Goal: Transaction & Acquisition: Purchase product/service

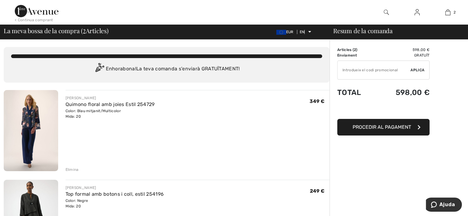
click at [33, 123] on img at bounding box center [31, 130] width 54 height 81
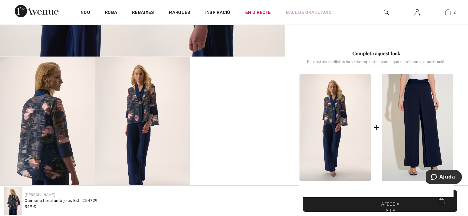
scroll to position [205, 0]
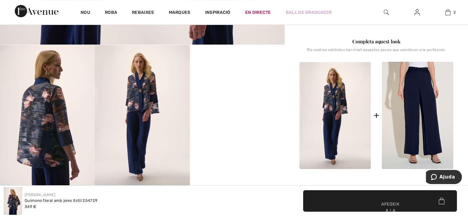
click at [234, 92] on video "El vostre navegador no admet l'etiqueta de vídeo." at bounding box center [237, 68] width 95 height 47
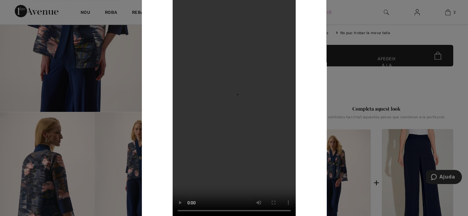
scroll to position [137, 0]
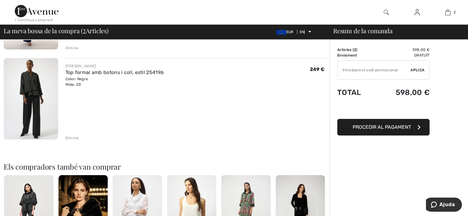
scroll to position [122, 0]
click at [22, 85] on img at bounding box center [31, 98] width 54 height 81
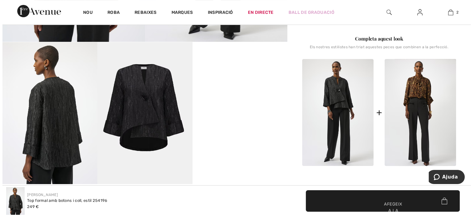
scroll to position [209, 0]
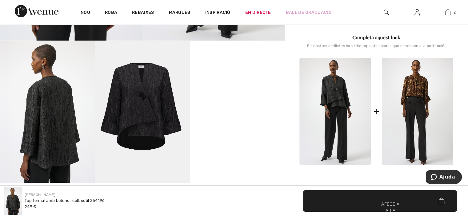
drag, startPoint x: 0, startPoint y: 0, endPoint x: 22, endPoint y: 85, distance: 87.8
click at [22, 85] on img at bounding box center [47, 112] width 95 height 142
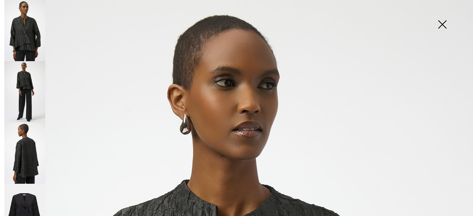
scroll to position [20, 0]
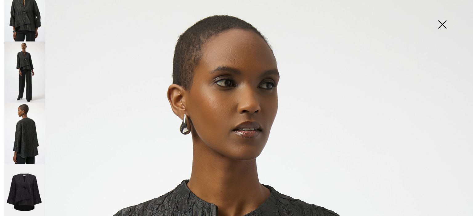
click at [28, 64] on img at bounding box center [24, 72] width 41 height 61
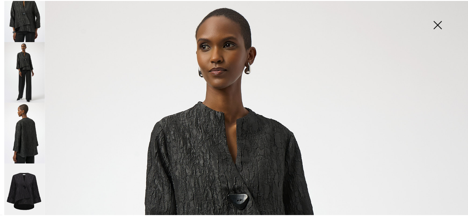
scroll to position [0, 0]
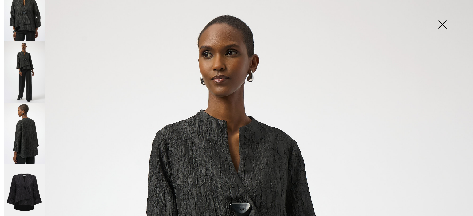
click at [442, 23] on img at bounding box center [442, 25] width 31 height 32
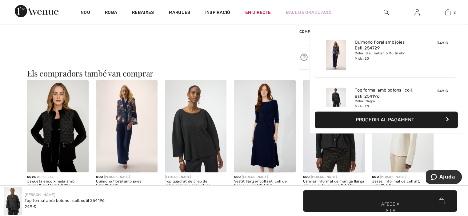
scroll to position [490, 0]
click at [442, 23] on div "2 Afegit a la cistella Josep Ribkoff Quimono floral amb joies Estil 254729 349 …" at bounding box center [447, 12] width 31 height 25
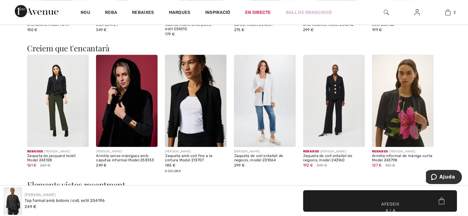
scroll to position [651, 0]
click at [57, 91] on img at bounding box center [58, 100] width 62 height 92
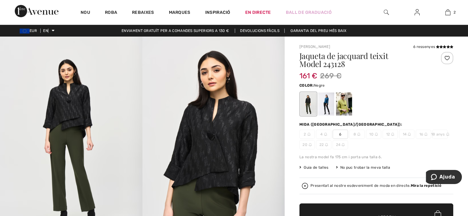
click at [304, 125] on font "Mida ([GEOGRAPHIC_DATA]/[GEOGRAPHIC_DATA]):" at bounding box center [350, 125] width 103 height 4
click at [307, 107] on div at bounding box center [308, 104] width 16 height 23
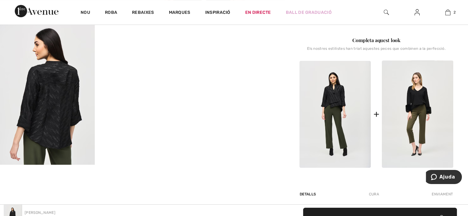
scroll to position [164, 0]
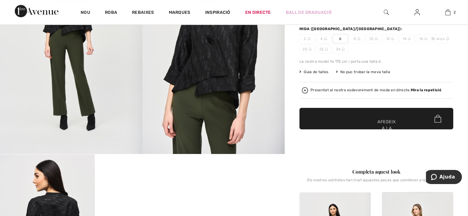
click at [340, 67] on div "Jaqueta de jacquard teixit Model 243128 161 € 269 ​​€ Color: Negre Mida (CA/EUA…" at bounding box center [376, 54] width 154 height 197
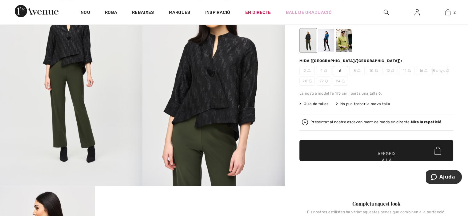
click at [348, 52] on div at bounding box center [344, 40] width 16 height 23
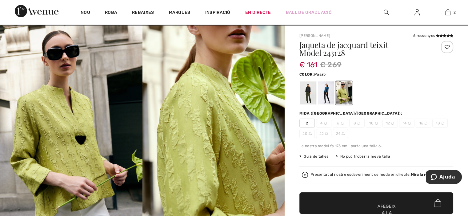
scroll to position [10, 0]
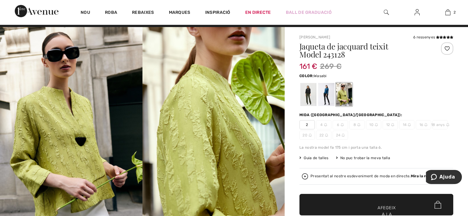
click at [347, 60] on div "Jaqueta de jacquard teixit Model 243128" at bounding box center [363, 51] width 128 height 18
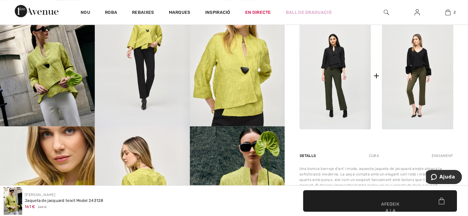
scroll to position [272, 0]
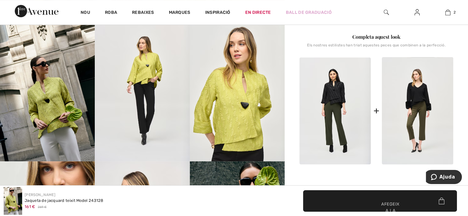
click at [338, 145] on img at bounding box center [334, 111] width 71 height 107
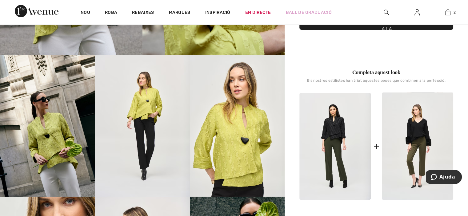
click at [338, 145] on img at bounding box center [334, 146] width 71 height 107
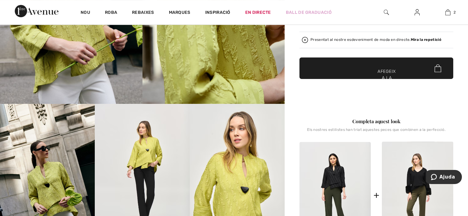
scroll to position [137, 0]
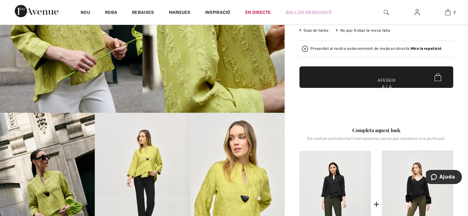
click at [344, 128] on div "Completa aquest look" at bounding box center [376, 130] width 154 height 7
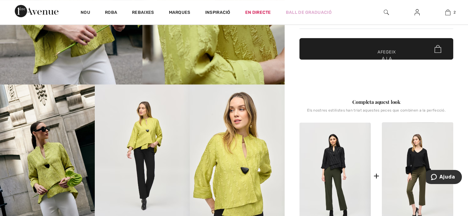
scroll to position [168, 0]
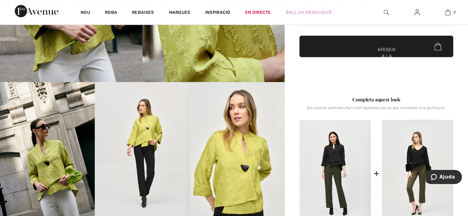
click at [355, 100] on font "Completa aquest look" at bounding box center [376, 99] width 48 height 6
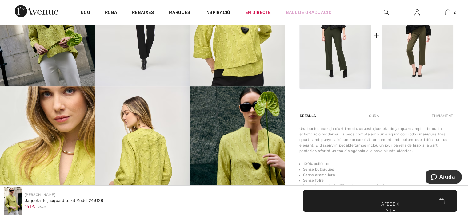
scroll to position [307, 0]
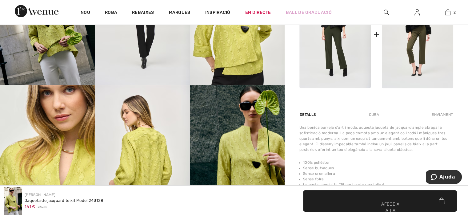
click at [368, 49] on img at bounding box center [334, 34] width 71 height 107
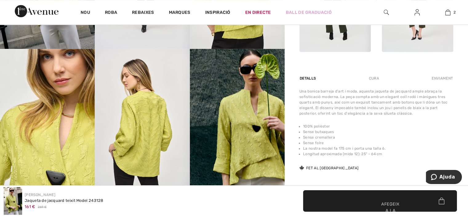
scroll to position [345, 0]
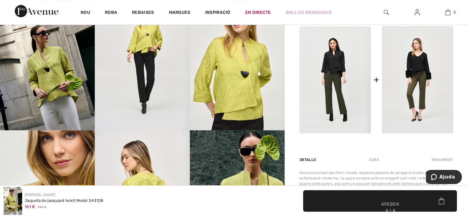
scroll to position [262, 0]
click at [320, 83] on img at bounding box center [334, 79] width 71 height 107
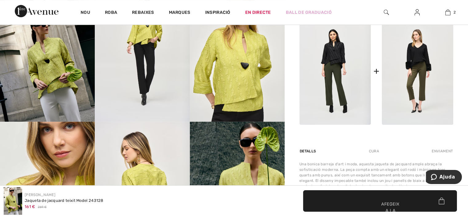
scroll to position [238, 0]
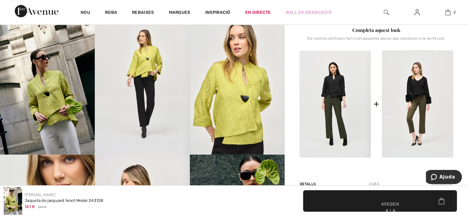
click at [338, 90] on img at bounding box center [334, 104] width 71 height 107
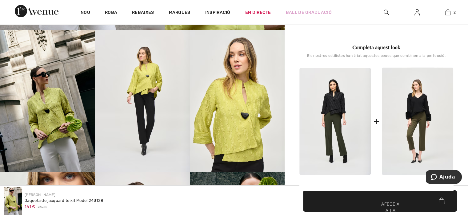
scroll to position [229, 0]
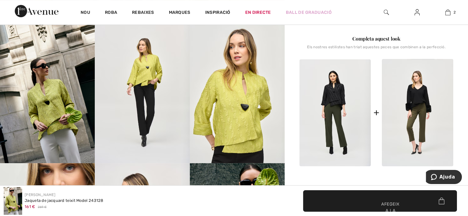
click at [347, 71] on img at bounding box center [334, 112] width 71 height 107
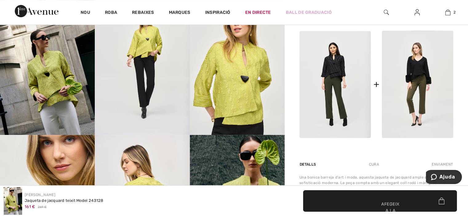
scroll to position [247, 0]
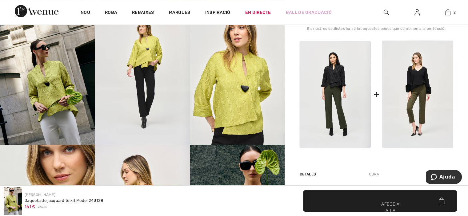
click at [335, 81] on img at bounding box center [334, 94] width 71 height 107
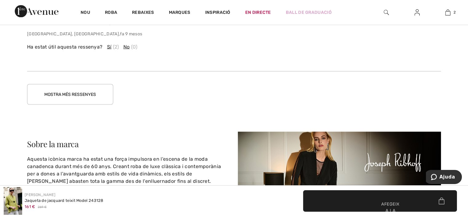
scroll to position [1141, 0]
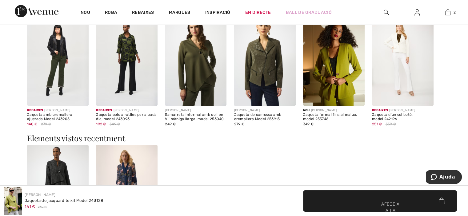
click at [402, 55] on img at bounding box center [403, 60] width 62 height 92
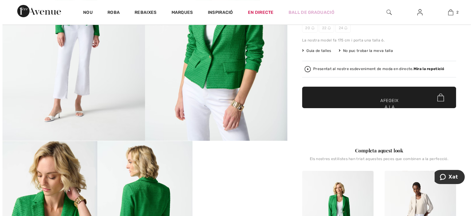
scroll to position [110, 0]
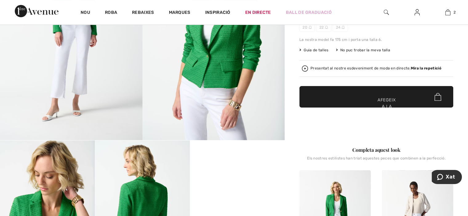
click at [317, 50] on font "Guia de talles" at bounding box center [316, 50] width 25 height 4
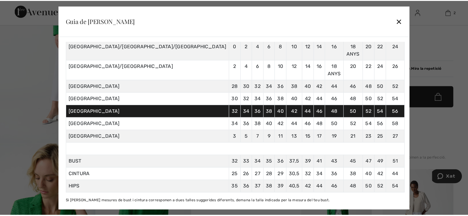
scroll to position [62, 0]
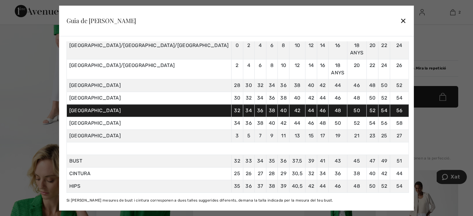
click at [400, 19] on font "✕" at bounding box center [403, 21] width 6 height 9
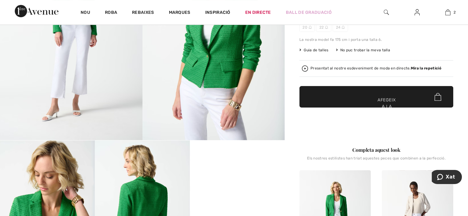
click at [386, 100] on font "Afegeix a la cistella" at bounding box center [386, 106] width 21 height 19
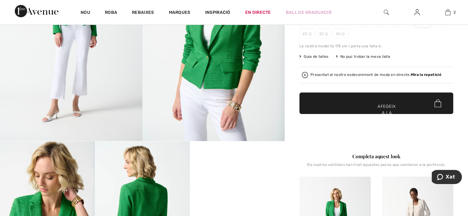
scroll to position [64, 0]
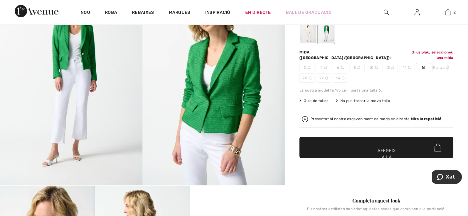
click at [386, 100] on div "Jaqueta d'un sol botó, model 242196 251 € 359 € Color: Verd illa Mida (CA/EUA):…" at bounding box center [376, 85] width 154 height 195
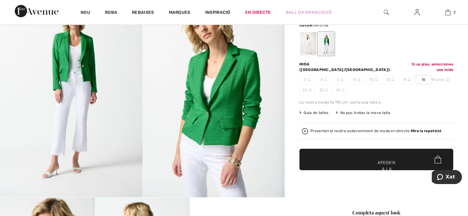
scroll to position [0, 0]
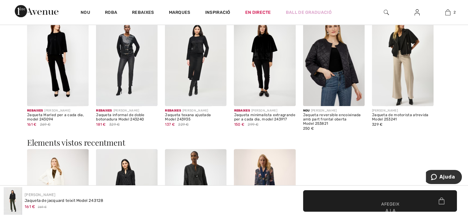
click at [32, 52] on img at bounding box center [58, 60] width 62 height 92
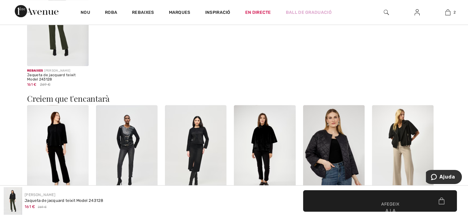
scroll to position [621, 0]
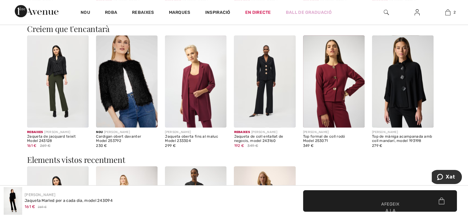
scroll to position [649, 0]
click at [57, 71] on img at bounding box center [58, 81] width 62 height 92
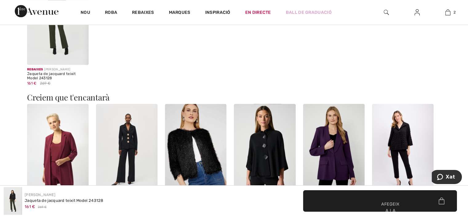
scroll to position [624, 0]
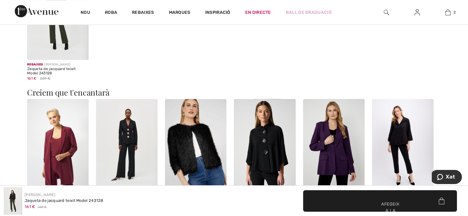
click at [195, 79] on div "Rebaixes [PERSON_NAME] Jaqueta de jacquard teixit Model 243128 161 € 269 ​​€" at bounding box center [234, 28] width 414 height 121
click at [195, 78] on div "Rebaixes [PERSON_NAME] Jaqueta de jacquard teixit Model 243128 161 € 269 ​​€" at bounding box center [234, 28] width 414 height 121
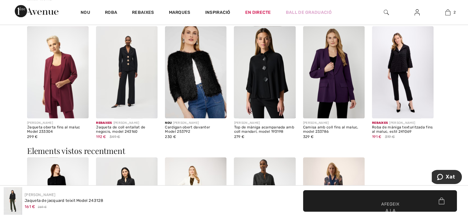
scroll to position [697, 0]
click at [195, 78] on img at bounding box center [196, 72] width 62 height 92
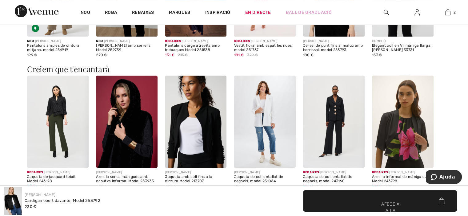
scroll to position [614, 0]
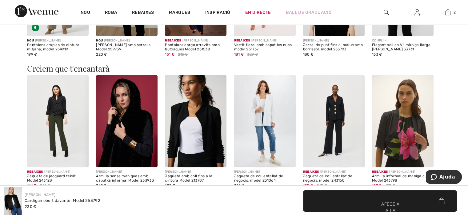
click at [332, 103] on img at bounding box center [334, 121] width 62 height 92
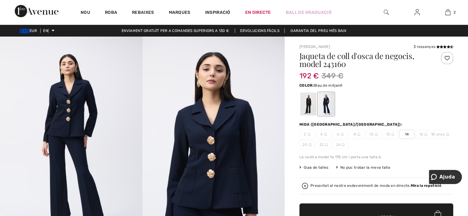
click at [332, 103] on div at bounding box center [326, 104] width 16 height 23
click at [160, 163] on img at bounding box center [214, 143] width 143 height 213
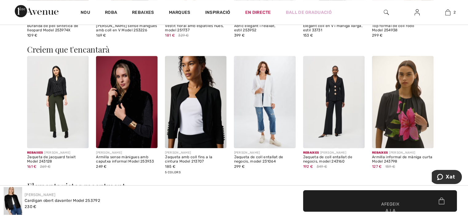
click at [121, 137] on img at bounding box center [127, 102] width 62 height 92
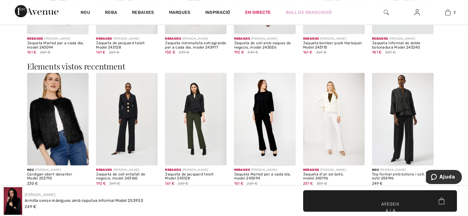
scroll to position [731, 0]
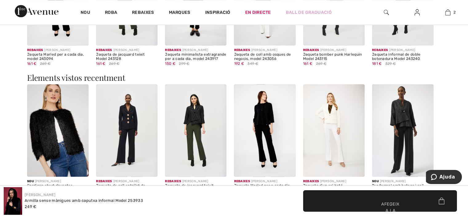
click at [405, 108] on img at bounding box center [403, 130] width 62 height 92
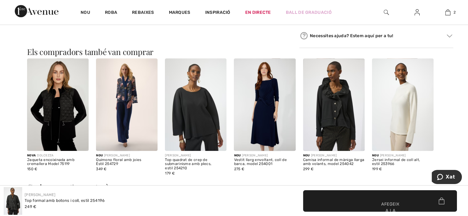
scroll to position [514, 0]
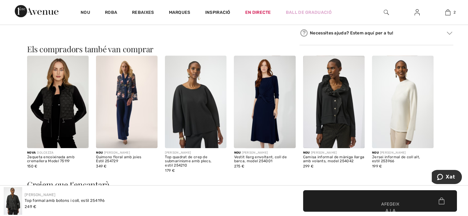
click at [130, 89] on img at bounding box center [127, 102] width 62 height 92
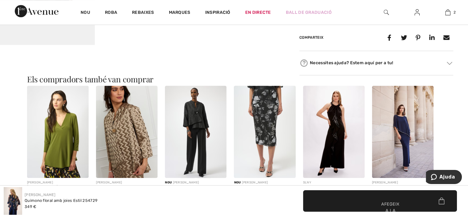
scroll to position [490, 0]
click at [197, 122] on img at bounding box center [196, 132] width 62 height 92
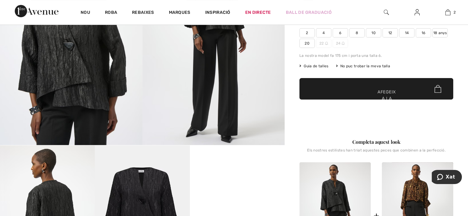
click at [217, 74] on img at bounding box center [214, 38] width 143 height 213
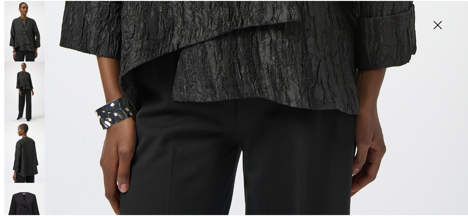
scroll to position [485, 0]
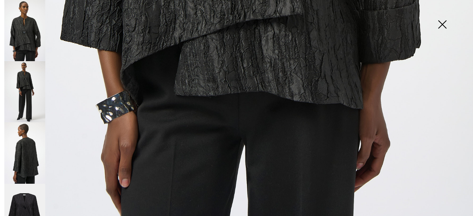
click at [441, 22] on img at bounding box center [442, 25] width 31 height 32
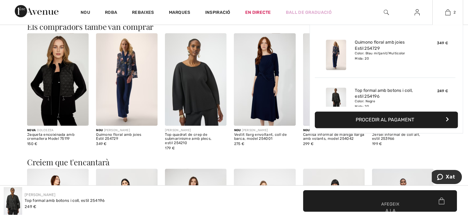
scroll to position [515, 0]
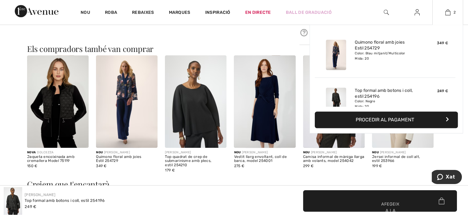
click at [443, 17] on div "2 Afegit a la cistella Josep Ribkoff Quimono floral amb joies Estil 254729 349 …" at bounding box center [447, 12] width 31 height 25
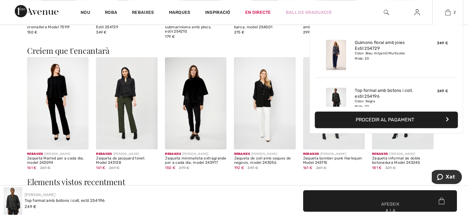
scroll to position [652, 0]
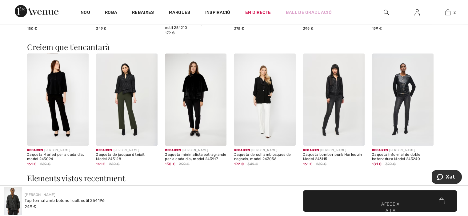
click at [126, 85] on img at bounding box center [127, 100] width 62 height 92
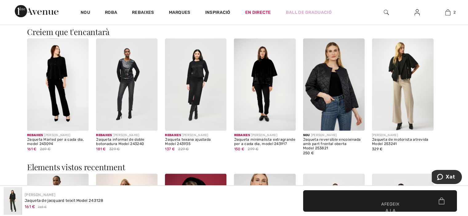
scroll to position [684, 0]
click at [53, 58] on img at bounding box center [58, 85] width 62 height 92
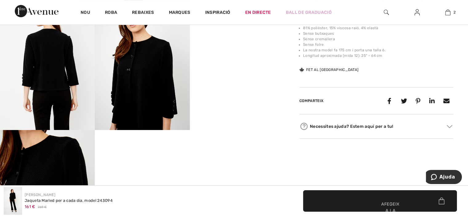
scroll to position [254, 0]
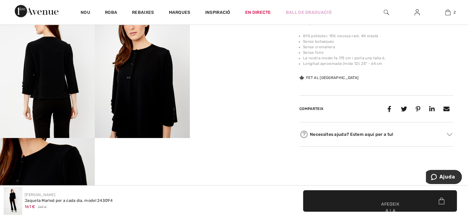
click at [234, 43] on video "El vostre navegador no admet l'etiqueta de vídeo." at bounding box center [237, 19] width 95 height 47
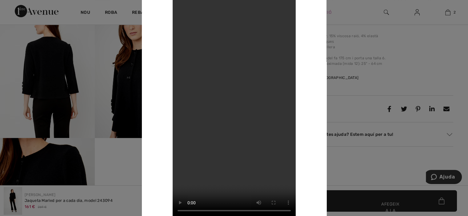
click at [234, 70] on video "El vostre navegador no admet l'etiqueta de vídeo." at bounding box center [234, 108] width 123 height 219
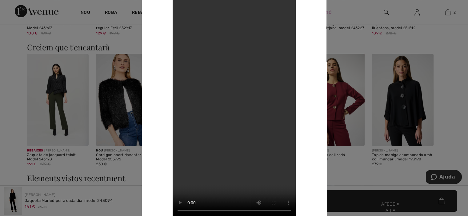
scroll to position [631, 0]
click at [54, 100] on div at bounding box center [234, 108] width 468 height 216
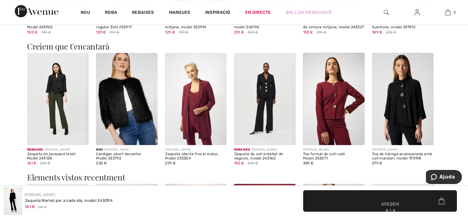
click at [54, 100] on img at bounding box center [58, 99] width 62 height 92
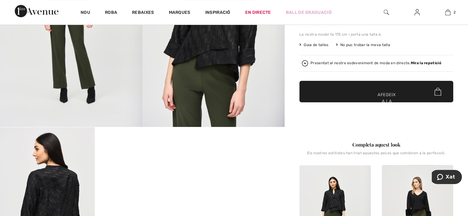
click at [59, 87] on img at bounding box center [71, 20] width 143 height 213
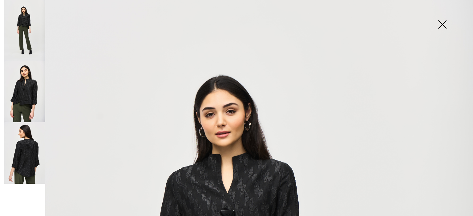
click at [26, 89] on img at bounding box center [24, 91] width 41 height 61
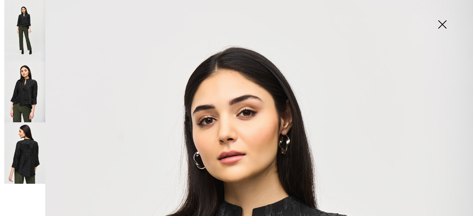
click at [443, 23] on img at bounding box center [442, 25] width 31 height 32
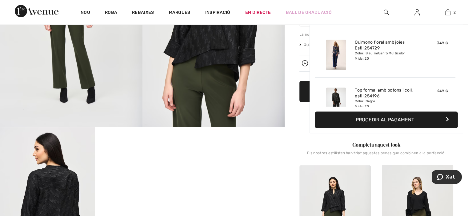
click at [443, 23] on div "2 Afegit a la cistella [PERSON_NAME] floral amb joies Estil 254729 349 € Color:…" at bounding box center [447, 12] width 31 height 25
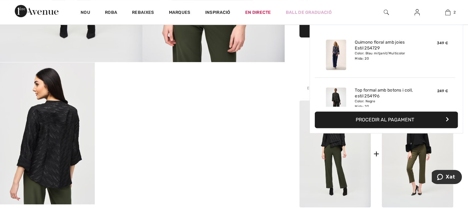
scroll to position [197, 0]
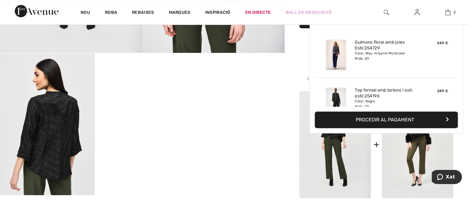
click at [443, 23] on div "2 Afegit a la cistella [PERSON_NAME] floral amb joies Estil 254729 349 € Color:…" at bounding box center [447, 12] width 31 height 25
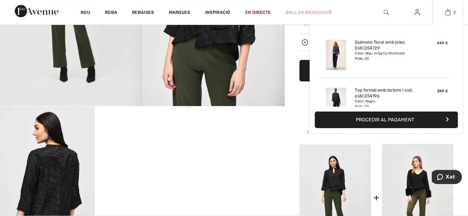
scroll to position [138, 0]
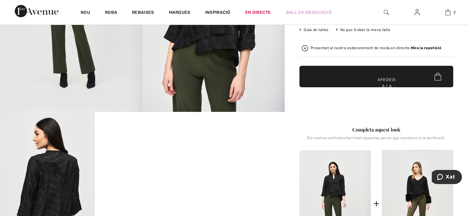
click at [336, 179] on img at bounding box center [334, 204] width 71 height 107
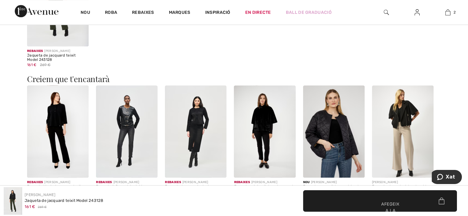
scroll to position [637, 0]
click at [262, 109] on img at bounding box center [265, 131] width 62 height 92
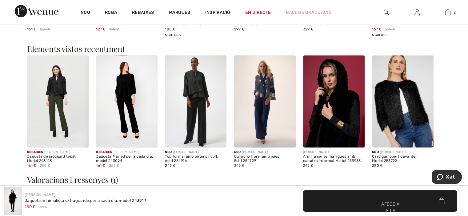
scroll to position [625, 0]
click at [241, 125] on img at bounding box center [265, 101] width 62 height 92
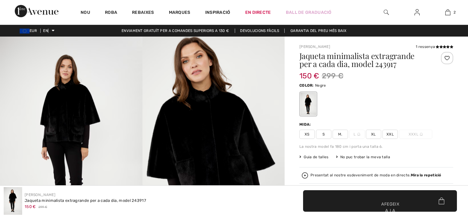
checkbox input "true"
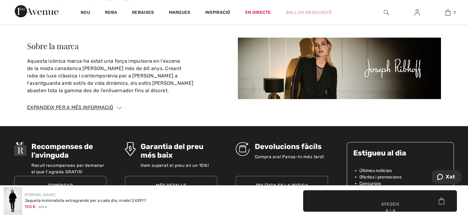
scroll to position [946, 0]
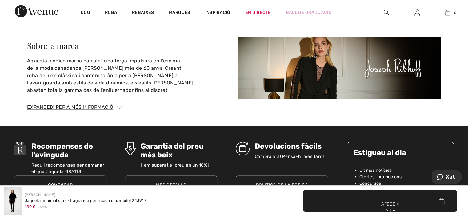
click at [187, 136] on div "Garantia del preu més baix Hem superat el preu en un 10%! Més detalls" at bounding box center [171, 172] width 92 height 72
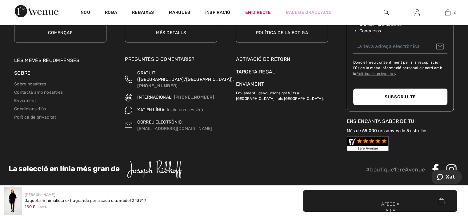
scroll to position [1100, 0]
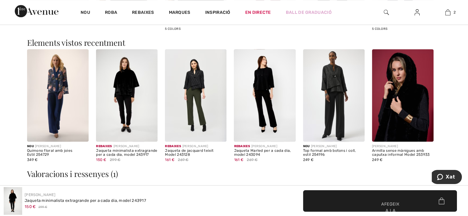
click at [214, 72] on img at bounding box center [196, 95] width 62 height 92
click at [220, 53] on img at bounding box center [196, 95] width 62 height 92
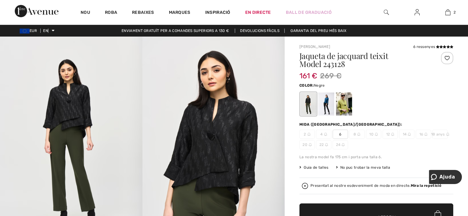
click at [386, 12] on img at bounding box center [386, 12] width 5 height 7
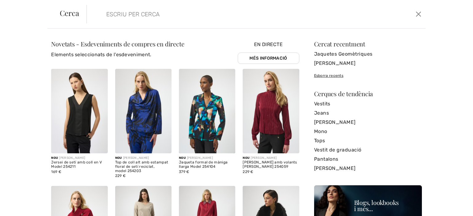
click at [163, 11] on input "search" at bounding box center [219, 14] width 234 height 18
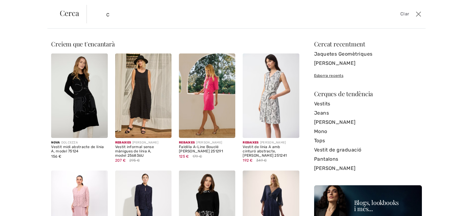
type input "c"
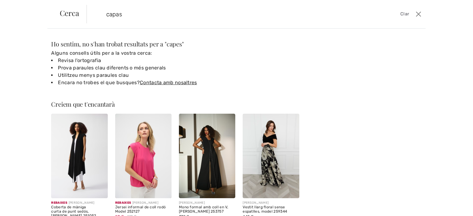
type input "capas"
click at [197, 50] on div "Alguns consells útils per a la vostra cerca: Revisa l'ortografia Prova paraules…" at bounding box center [175, 68] width 248 height 37
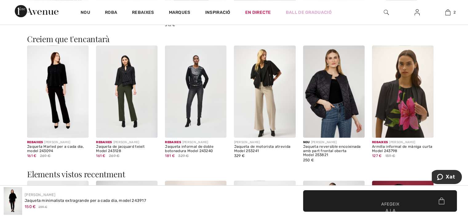
scroll to position [502, 0]
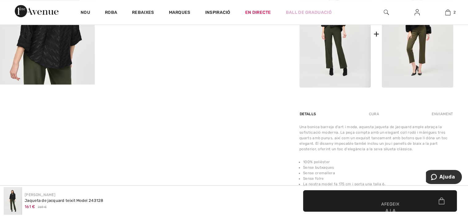
scroll to position [308, 0]
drag, startPoint x: 0, startPoint y: 0, endPoint x: 416, endPoint y: 97, distance: 427.7
click at [416, 97] on div "Completa aquest look Els nostres estilistes han triat aquestes peces que combin…" at bounding box center [376, 23] width 154 height 162
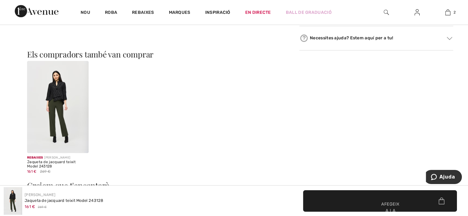
scroll to position [529, 0]
click at [53, 119] on img at bounding box center [58, 108] width 62 height 92
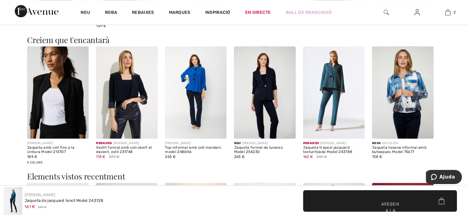
scroll to position [681, 0]
click at [335, 67] on img at bounding box center [334, 92] width 62 height 92
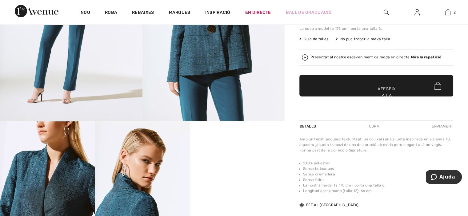
scroll to position [128, 0]
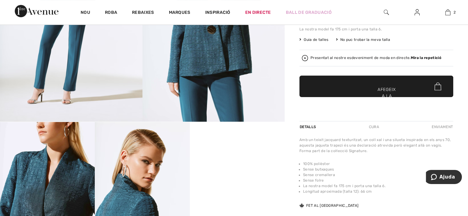
click at [343, 51] on div "Presentat al nostre esdeveniment de moda en directe. Mira la repetició" at bounding box center [376, 58] width 154 height 17
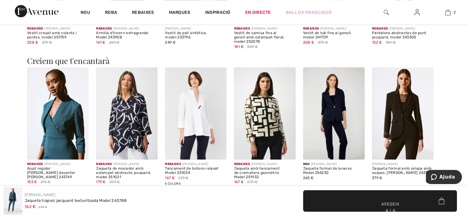
scroll to position [765, 0]
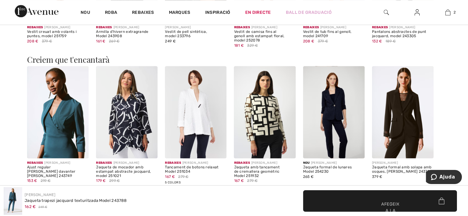
click at [191, 119] on img at bounding box center [196, 112] width 62 height 92
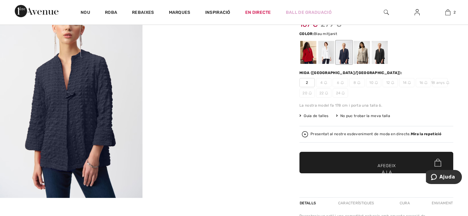
scroll to position [54, 0]
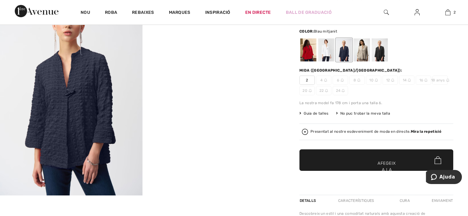
click at [191, 54] on video "El vostre navegador no admet l'etiqueta de vídeo." at bounding box center [214, 17] width 143 height 71
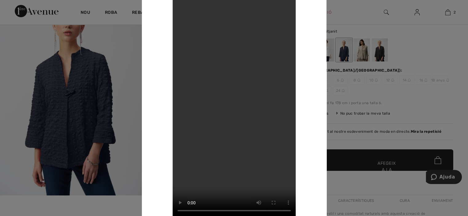
click at [327, 55] on div at bounding box center [234, 108] width 468 height 216
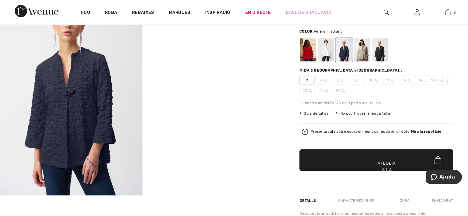
click at [309, 52] on div at bounding box center [308, 49] width 16 height 23
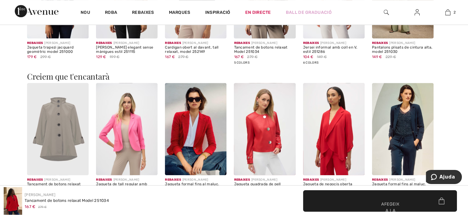
scroll to position [637, 0]
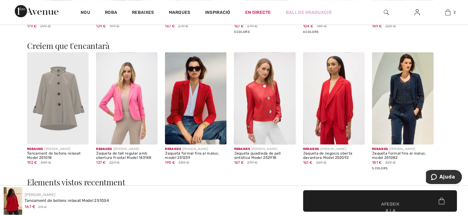
click at [70, 88] on img at bounding box center [58, 98] width 62 height 92
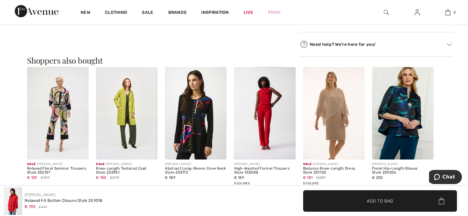
scroll to position [518, 0]
click at [400, 102] on img at bounding box center [403, 113] width 62 height 92
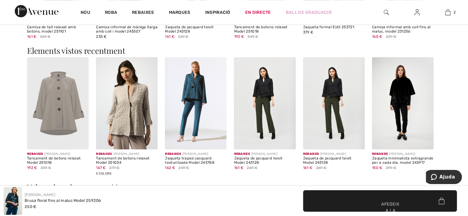
scroll to position [622, 0]
click at [328, 91] on img at bounding box center [334, 103] width 62 height 92
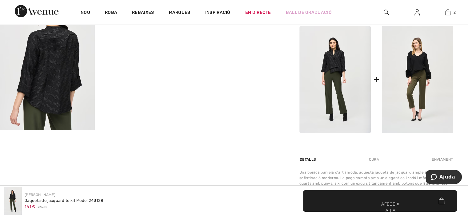
click at [287, 87] on div "Josep Ribkoff 6 ressenyes 6 Reviews Jaqueta de jacquard teixit Model 243128 161…" at bounding box center [376, 46] width 183 height 544
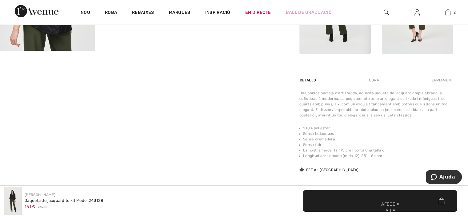
scroll to position [340, 0]
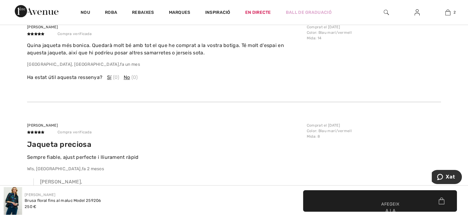
click at [3, 15] on div "Nou [PERSON_NAME] Marques Inspiració En directe Ball de graduació 2 Afegit a la…" at bounding box center [234, 12] width 468 height 25
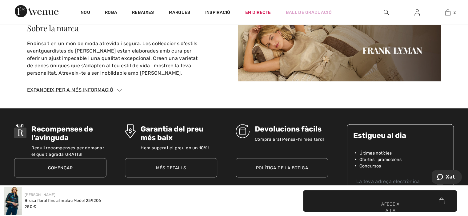
scroll to position [1133, 0]
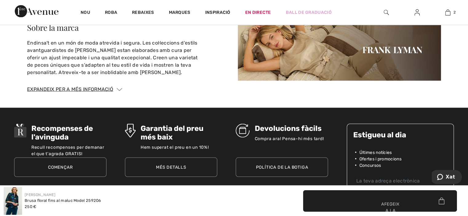
drag, startPoint x: 1, startPoint y: 12, endPoint x: 0, endPoint y: 16, distance: 3.9
click at [0, 16] on div "Nou Roba Rebaixes Marques Inspiració En directe Ball de graduació 2 Afegit a la…" at bounding box center [234, 12] width 468 height 25
click at [91, 89] on font "Expandeix per a més informació" at bounding box center [70, 89] width 86 height 6
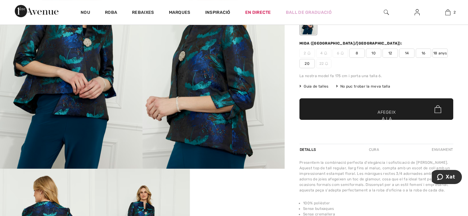
scroll to position [28, 0]
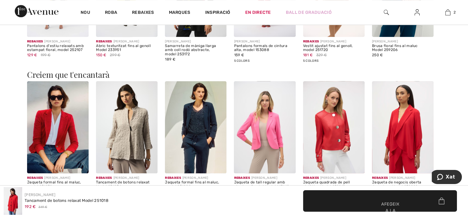
scroll to position [646, 0]
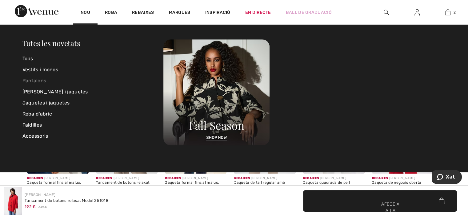
click at [39, 82] on font "Pantalons" at bounding box center [34, 81] width 24 height 6
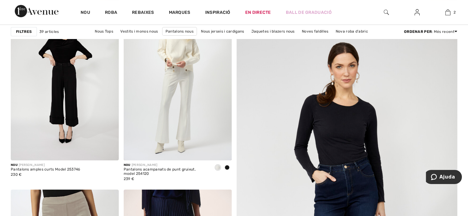
scroll to position [92, 0]
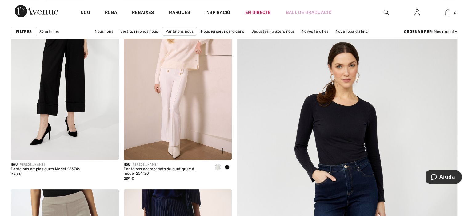
drag, startPoint x: 41, startPoint y: 79, endPoint x: 213, endPoint y: 77, distance: 172.7
click at [213, 77] on img at bounding box center [178, 79] width 108 height 162
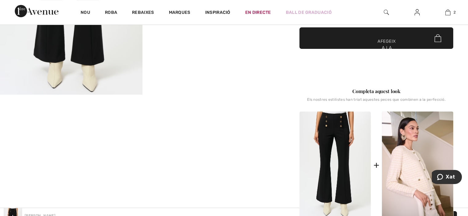
scroll to position [36, 0]
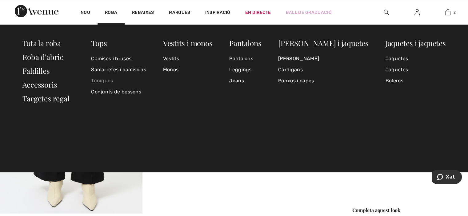
click at [113, 79] on font "Túniques" at bounding box center [102, 81] width 22 height 6
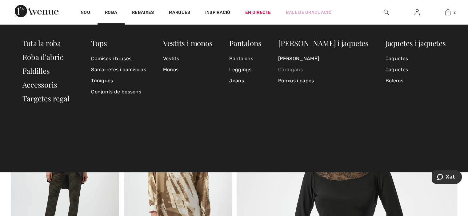
click at [303, 69] on font "Càrdigans" at bounding box center [290, 70] width 25 height 6
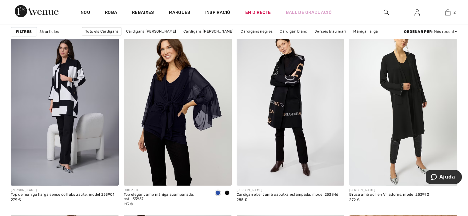
scroll to position [906, 0]
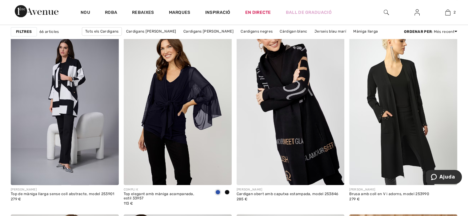
click at [392, 90] on img at bounding box center [403, 104] width 108 height 162
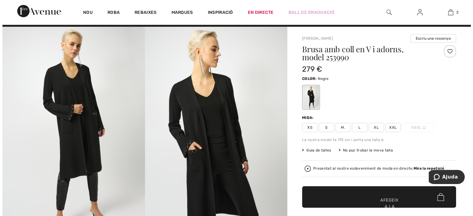
scroll to position [9, 0]
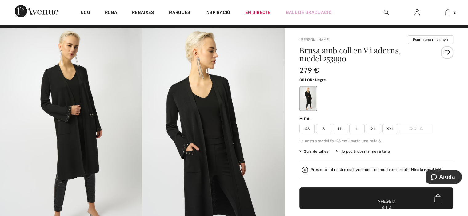
click at [204, 125] on img at bounding box center [214, 134] width 143 height 213
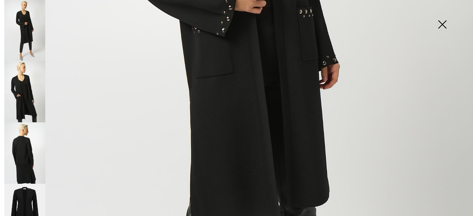
scroll to position [276, 0]
drag, startPoint x: 205, startPoint y: 119, endPoint x: 26, endPoint y: 160, distance: 183.7
click at [26, 160] on img at bounding box center [24, 153] width 41 height 61
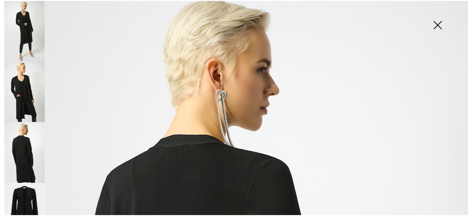
scroll to position [0, 0]
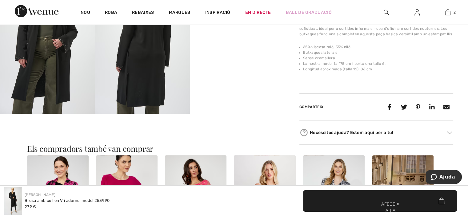
scroll to position [400, 0]
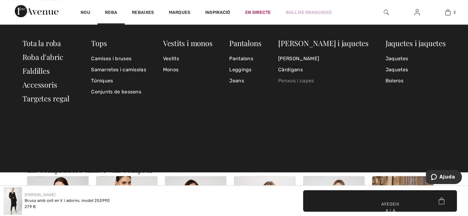
click at [314, 81] on font "Ponxos i capes" at bounding box center [296, 81] width 36 height 6
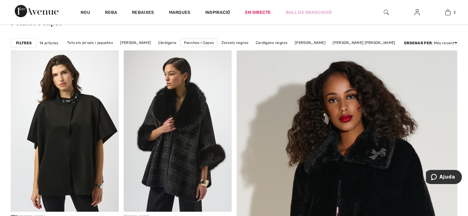
scroll to position [41, 0]
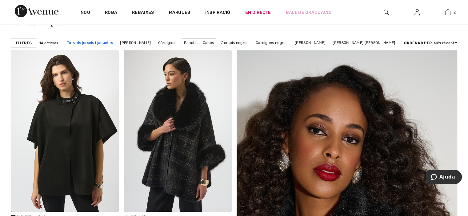
click at [113, 42] on font "Tots els jerseis i jaquetes" at bounding box center [90, 43] width 46 height 4
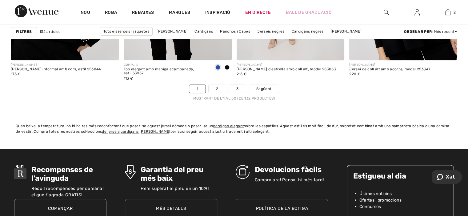
scroll to position [2918, 0]
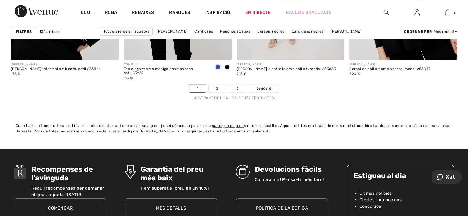
click at [214, 86] on link "2" at bounding box center [217, 89] width 17 height 8
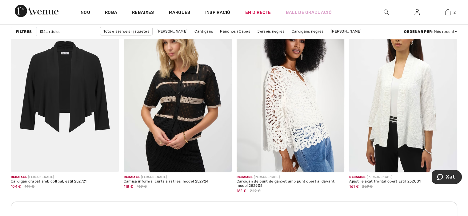
scroll to position [1304, 0]
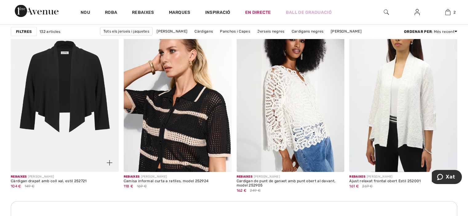
click at [59, 79] on img at bounding box center [65, 91] width 108 height 162
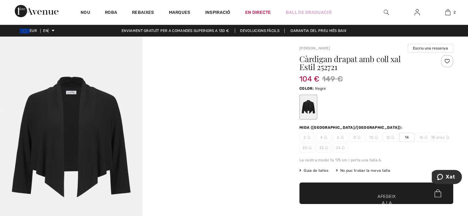
click at [74, 108] on img at bounding box center [71, 143] width 143 height 213
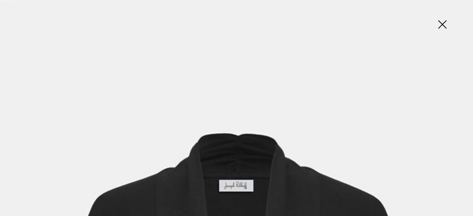
click at [442, 22] on img at bounding box center [442, 25] width 31 height 32
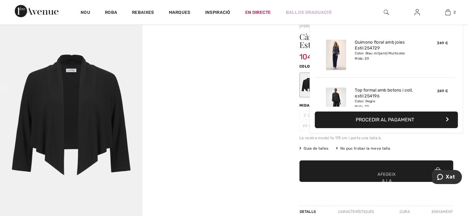
scroll to position [23, 0]
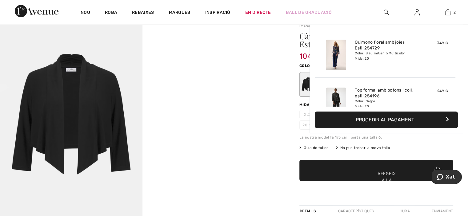
click at [442, 22] on div "2 Afegit a la cistella Josep Ribkoff Quimono floral amb joies Estil 254729 349 …" at bounding box center [447, 12] width 31 height 25
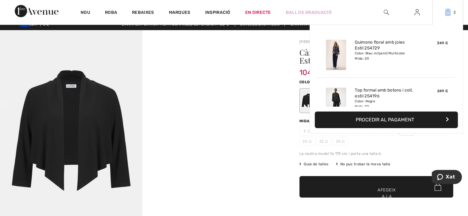
click at [442, 22] on div "2 Afegit a la cistella Josep Ribkoff Quimono floral amb joies Estil 254729 349 …" at bounding box center [447, 12] width 31 height 25
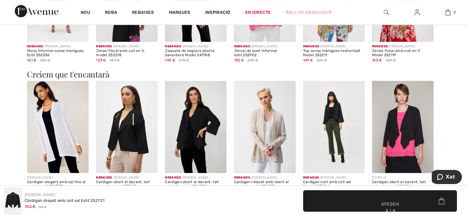
scroll to position [460, 0]
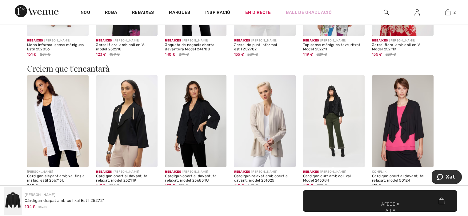
click at [235, 177] on font "Cardigan relaxat amb obert al davant, model 251025" at bounding box center [261, 178] width 55 height 9
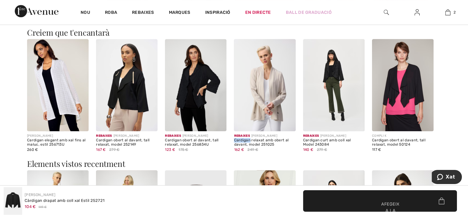
scroll to position [491, 0]
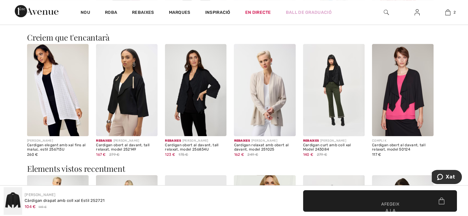
click at [239, 166] on h3 "Elements vistos recentment" at bounding box center [234, 169] width 414 height 8
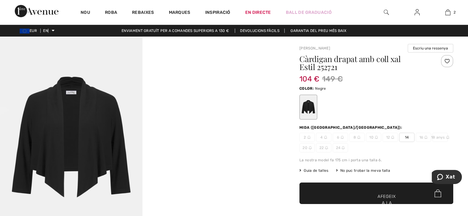
scroll to position [5, 0]
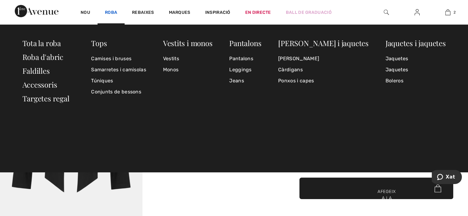
click at [111, 14] on font "Roba" at bounding box center [111, 12] width 12 height 5
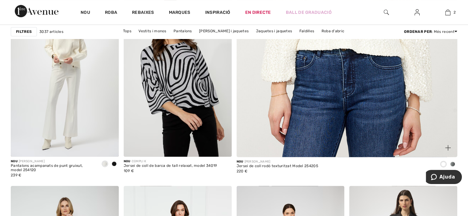
scroll to position [280, 0]
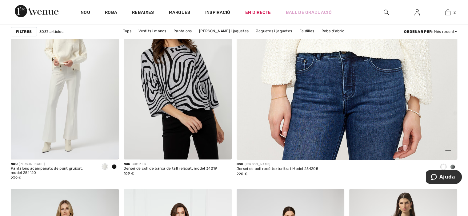
click at [273, 62] on img at bounding box center [347, 6] width 265 height 398
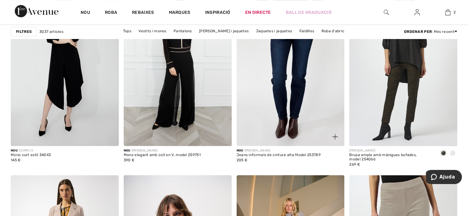
scroll to position [485, 0]
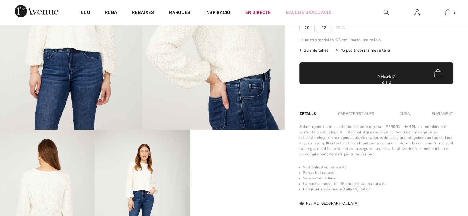
checkbox input "true"
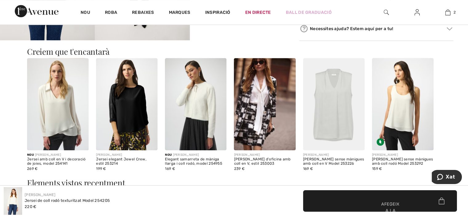
scroll to position [353, 0]
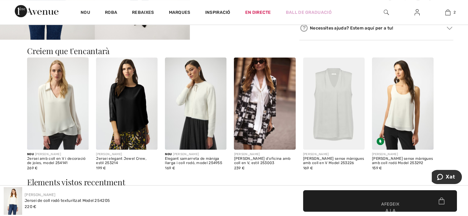
click at [273, 82] on img at bounding box center [265, 104] width 62 height 92
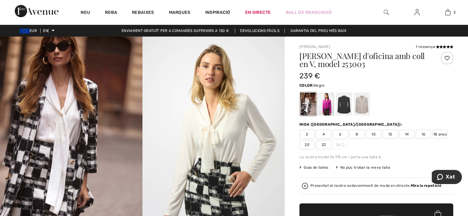
click at [345, 103] on div at bounding box center [344, 104] width 16 height 23
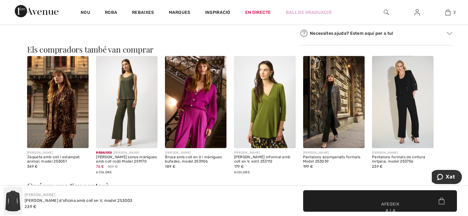
scroll to position [369, 0]
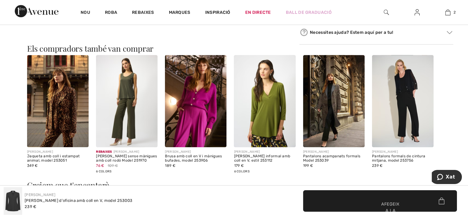
click at [336, 108] on img at bounding box center [334, 101] width 62 height 92
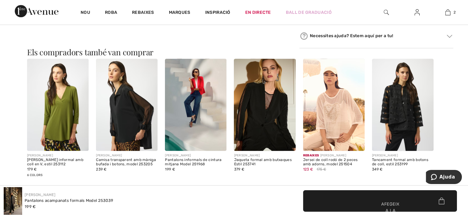
scroll to position [576, 0]
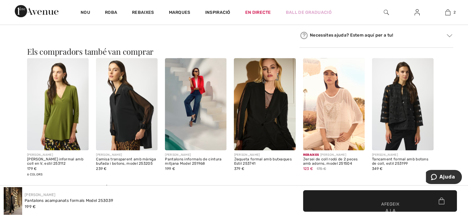
click at [408, 103] on img at bounding box center [403, 104] width 62 height 92
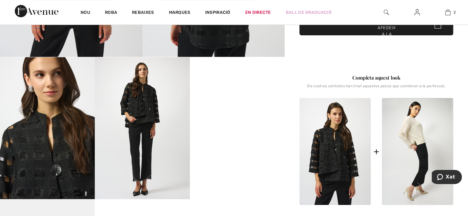
scroll to position [192, 0]
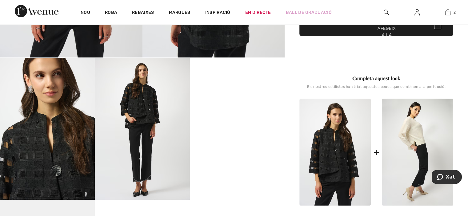
click at [324, 51] on div at bounding box center [376, 52] width 154 height 15
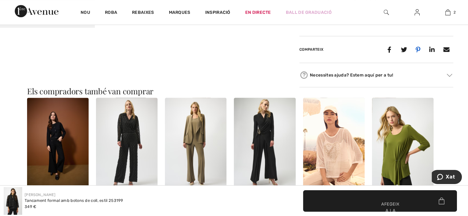
scroll to position [508, 0]
click at [450, 75] on img at bounding box center [450, 75] width 6 height 3
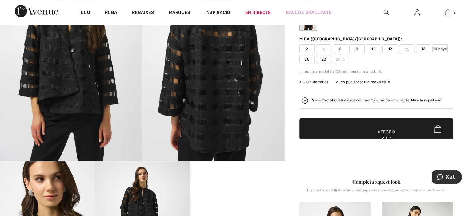
scroll to position [88, 0]
click at [348, 121] on span "✔ Afegit a la cistella Afegeix a la cistella" at bounding box center [376, 130] width 154 height 22
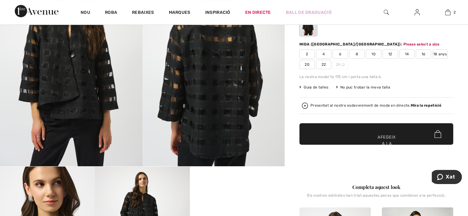
scroll to position [75, 0]
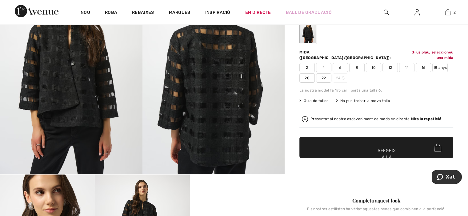
click at [348, 121] on div "Presentat al nostre esdeveniment de moda en directe. Mira la repetició" at bounding box center [376, 119] width 154 height 17
click at [346, 168] on div at bounding box center [376, 175] width 154 height 15
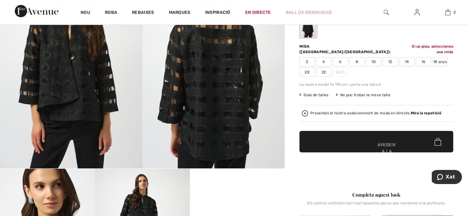
click at [336, 204] on div "Els nostres estilistes han triat aquestes peces que combinen a la perfecció." at bounding box center [376, 205] width 154 height 9
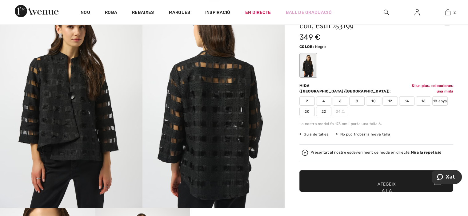
scroll to position [20, 0]
